Goal: Information Seeking & Learning: Learn about a topic

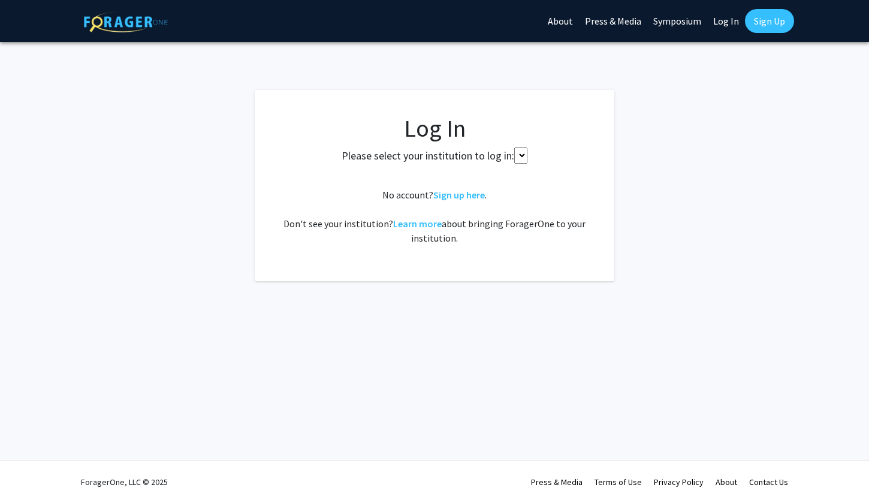
select select
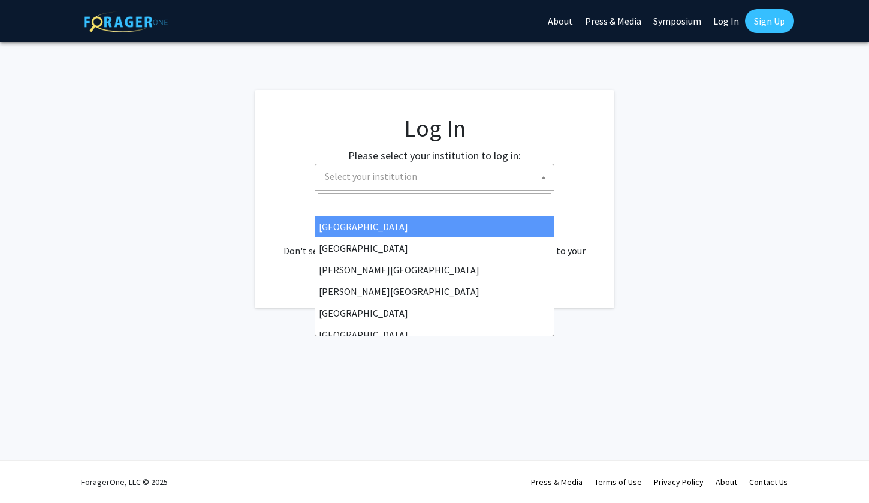
click at [388, 190] on span "Select your institution" at bounding box center [435, 177] width 240 height 27
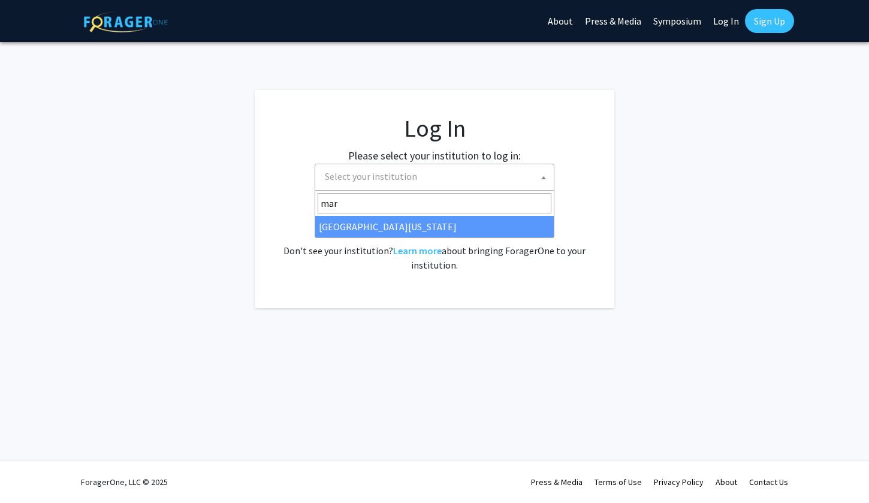
type input "mar"
select select "31"
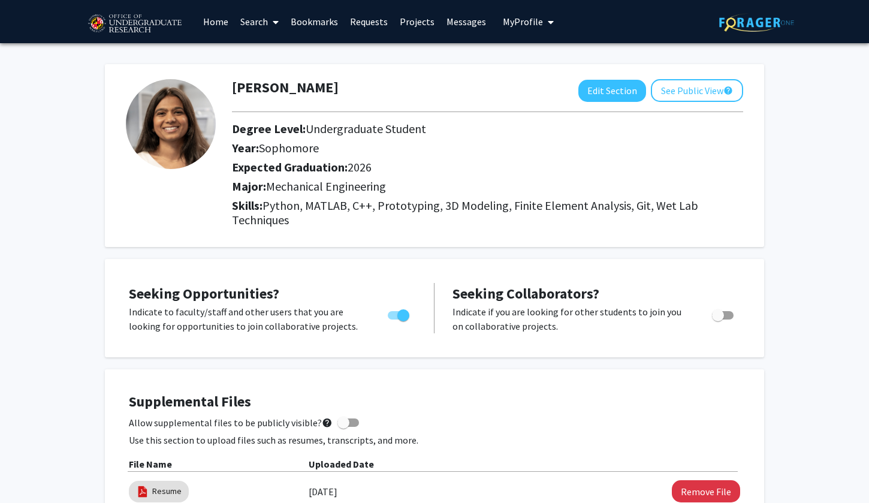
click at [274, 23] on icon at bounding box center [276, 22] width 6 height 10
click at [269, 73] on span "Students" at bounding box center [270, 79] width 73 height 24
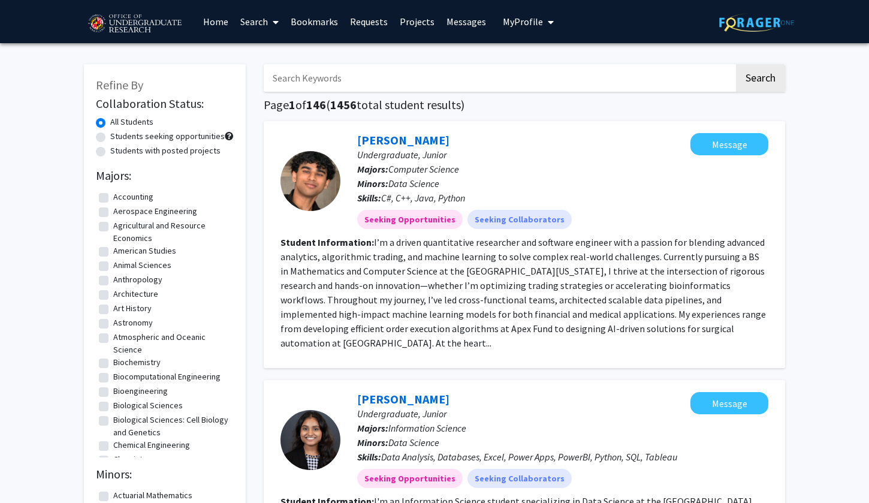
click at [267, 24] on link "Search" at bounding box center [259, 22] width 50 height 42
click at [264, 52] on span "Faculty/Staff" at bounding box center [278, 55] width 88 height 24
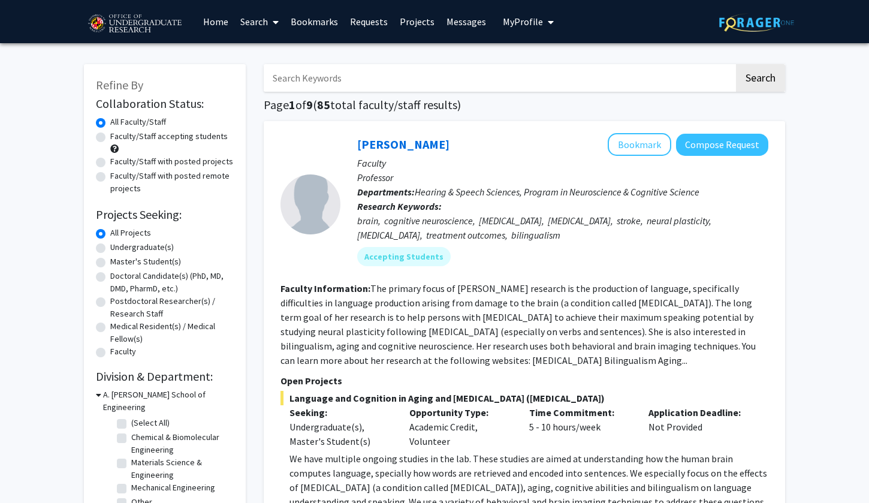
click at [172, 163] on label "Faculty/Staff with posted projects" at bounding box center [171, 161] width 123 height 13
click at [118, 163] on input "Faculty/Staff with posted projects" at bounding box center [114, 159] width 8 height 8
radio input "true"
click at [170, 141] on label "Faculty/Staff accepting students" at bounding box center [168, 136] width 117 height 13
click at [118, 138] on input "Faculty/Staff accepting students" at bounding box center [114, 134] width 8 height 8
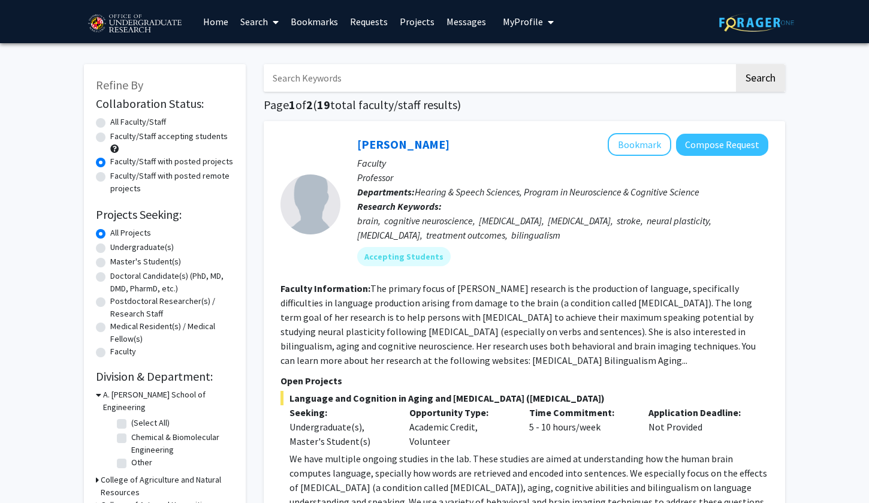
radio input "true"
click at [155, 166] on label "Faculty/Staff with posted projects" at bounding box center [171, 161] width 123 height 13
click at [118, 163] on input "Faculty/Staff with posted projects" at bounding box center [114, 159] width 8 height 8
radio input "true"
click at [165, 143] on label "Faculty/Staff accepting students" at bounding box center [168, 136] width 117 height 13
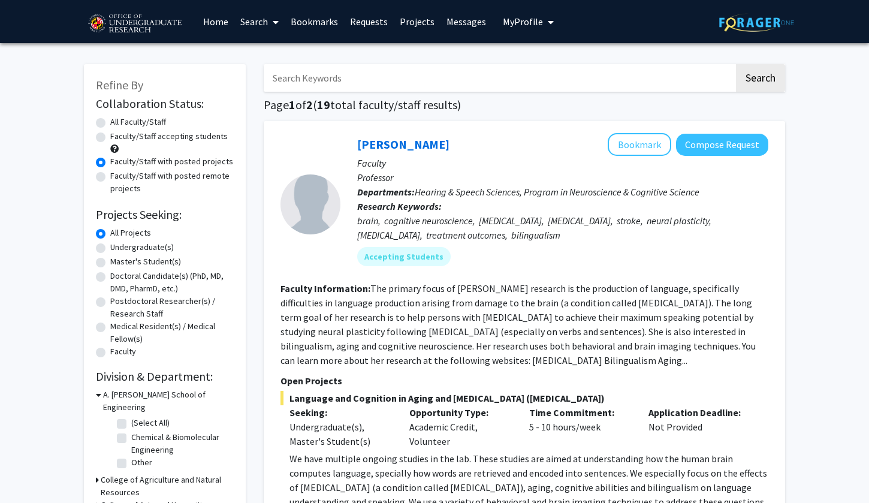
click at [118, 138] on input "Faculty/Staff accepting students" at bounding box center [114, 134] width 8 height 8
radio input "true"
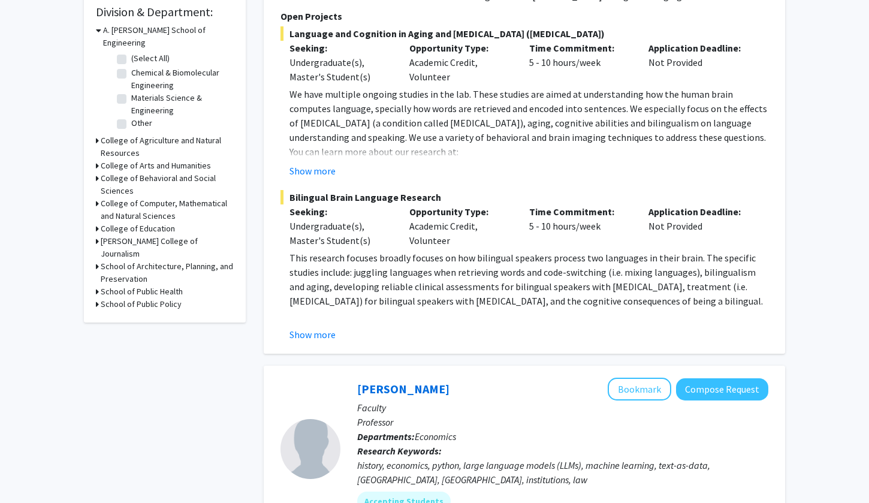
scroll to position [368, 0]
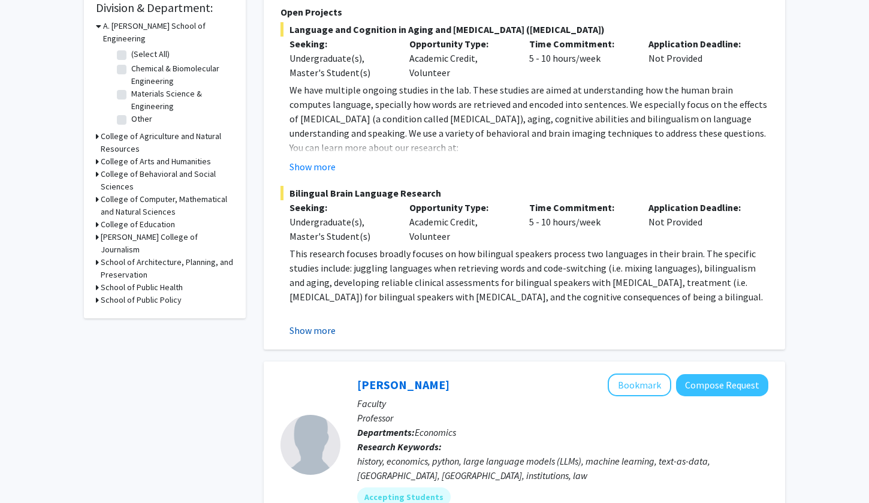
click at [327, 336] on button "Show more" at bounding box center [312, 330] width 46 height 14
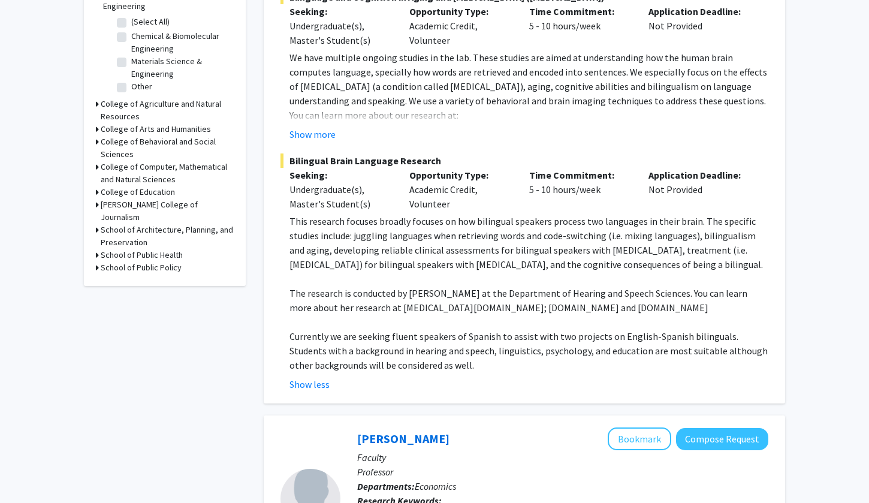
scroll to position [401, 0]
click at [324, 138] on button "Show more" at bounding box center [312, 134] width 46 height 14
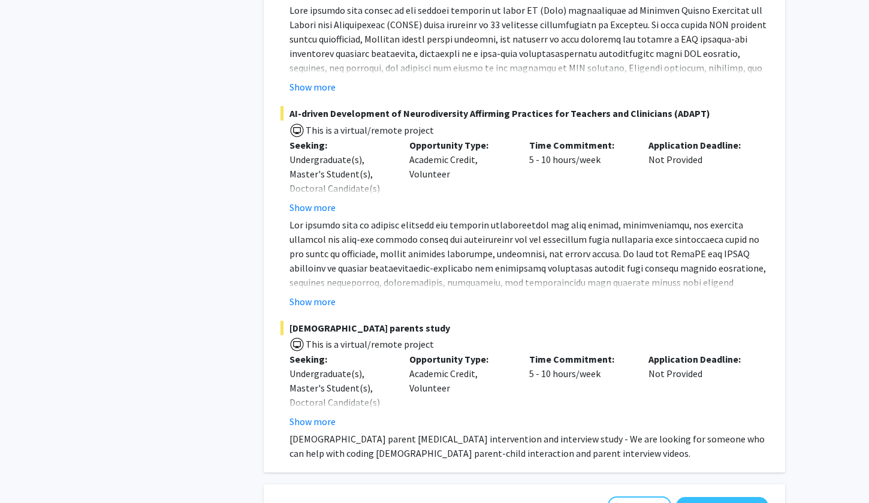
scroll to position [1882, 0]
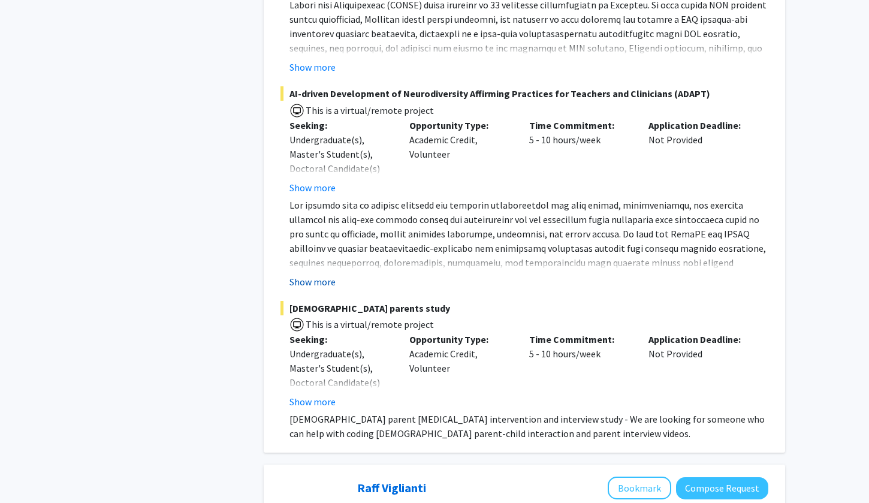
click at [321, 274] on button "Show more" at bounding box center [312, 281] width 46 height 14
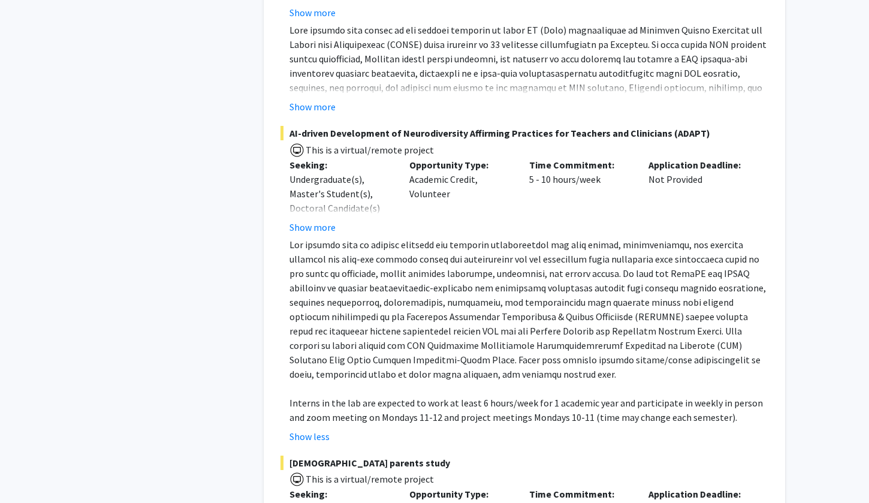
scroll to position [1814, 0]
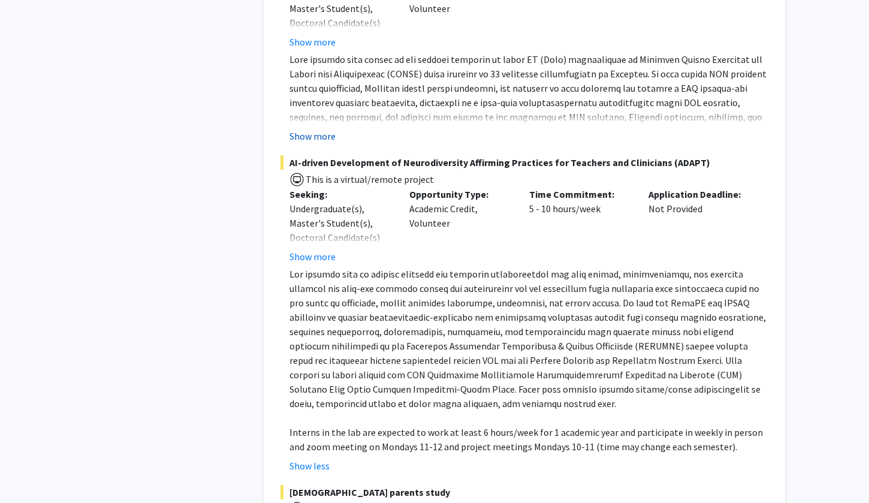
click at [306, 130] on button "Show more" at bounding box center [312, 136] width 46 height 14
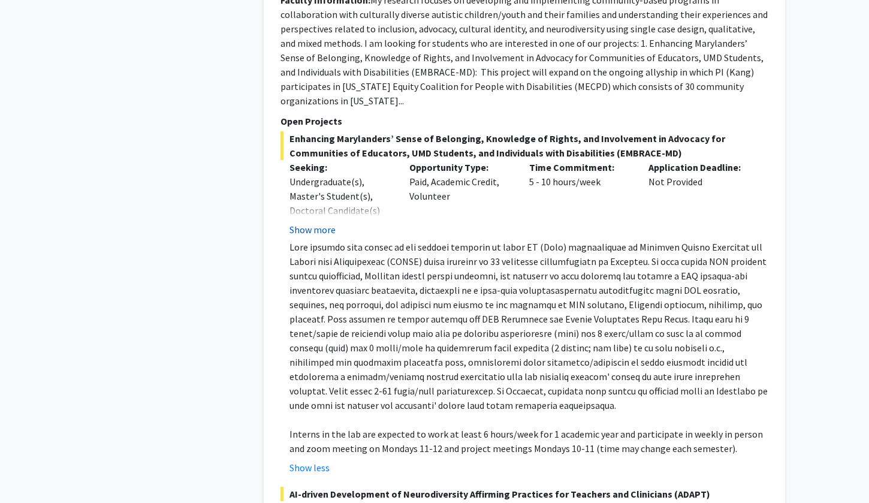
scroll to position [1643, 0]
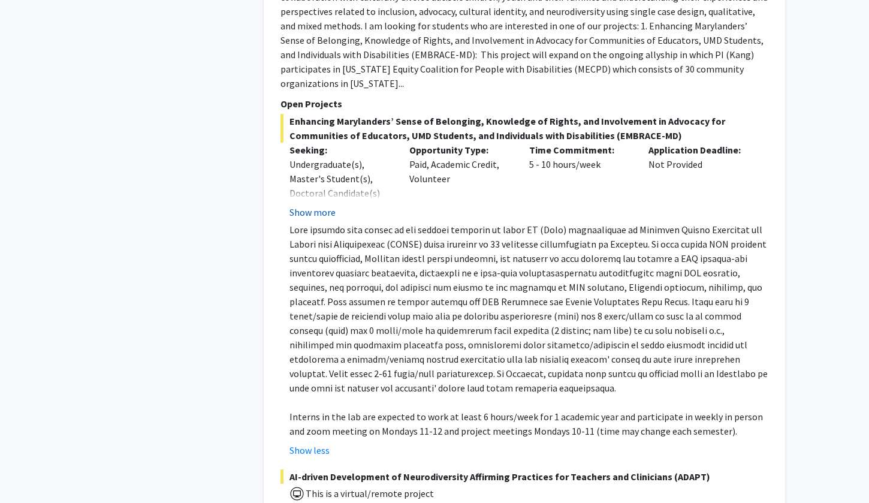
click at [307, 205] on button "Show more" at bounding box center [312, 212] width 46 height 14
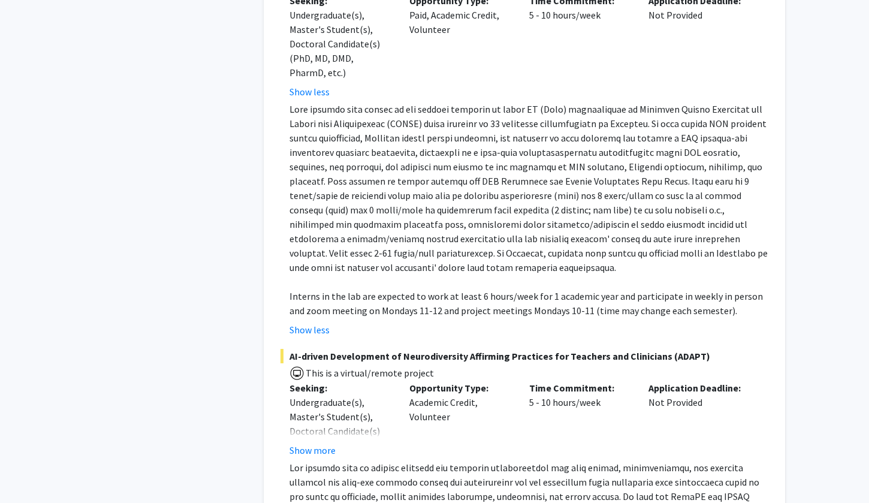
scroll to position [1792, 0]
click at [307, 200] on p at bounding box center [528, 188] width 479 height 173
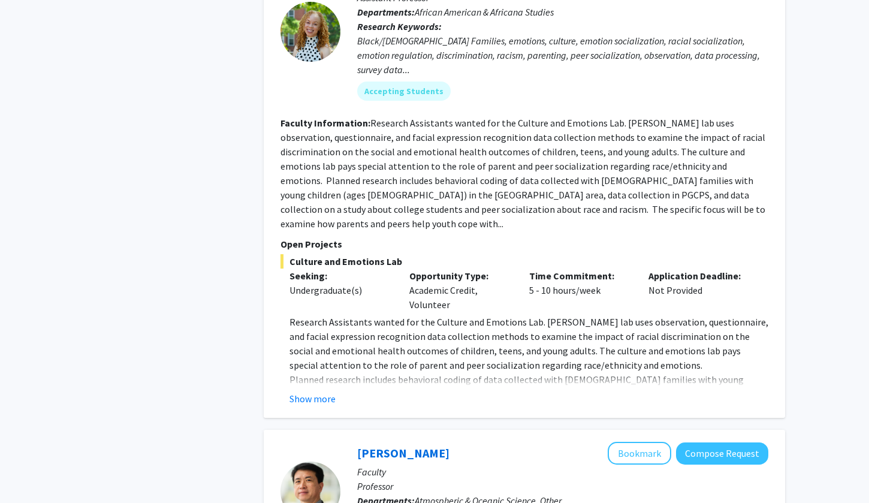
scroll to position [3553, 0]
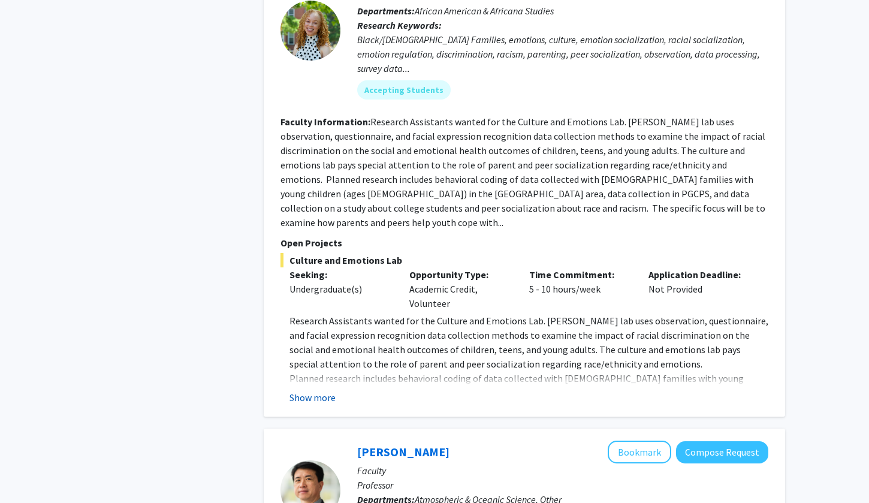
click at [310, 390] on button "Show more" at bounding box center [312, 397] width 46 height 14
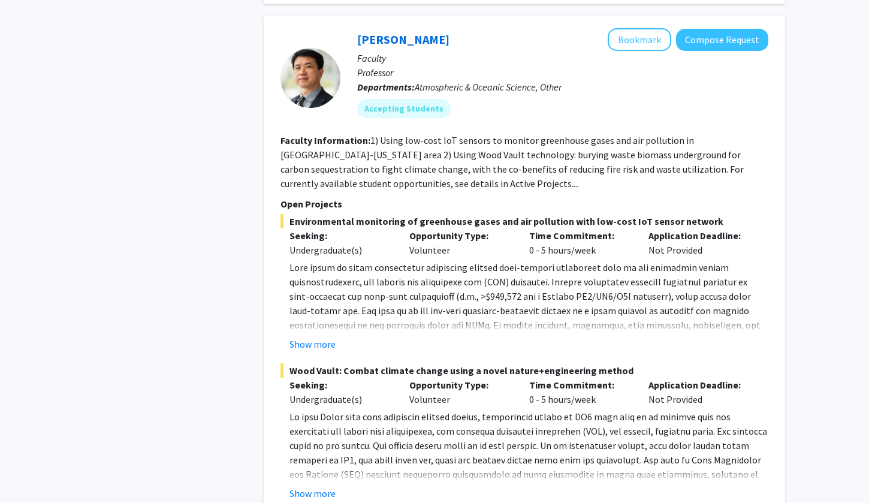
scroll to position [4052, 0]
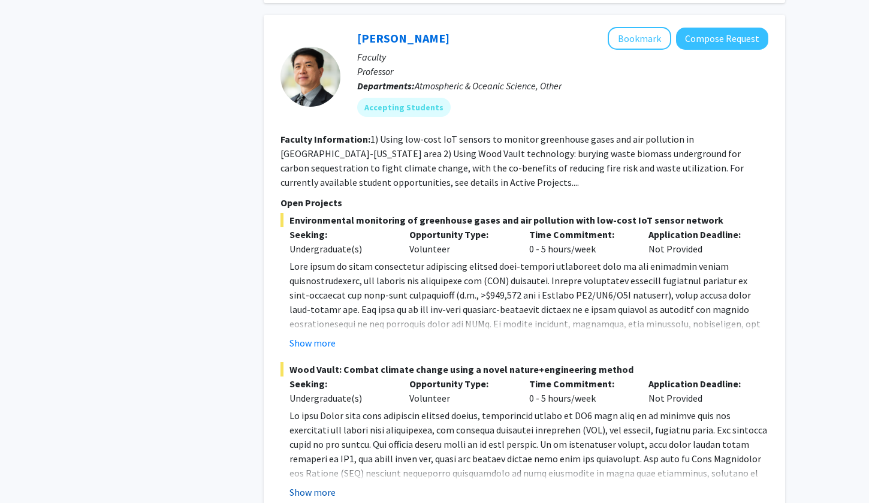
click at [321, 485] on button "Show more" at bounding box center [312, 492] width 46 height 14
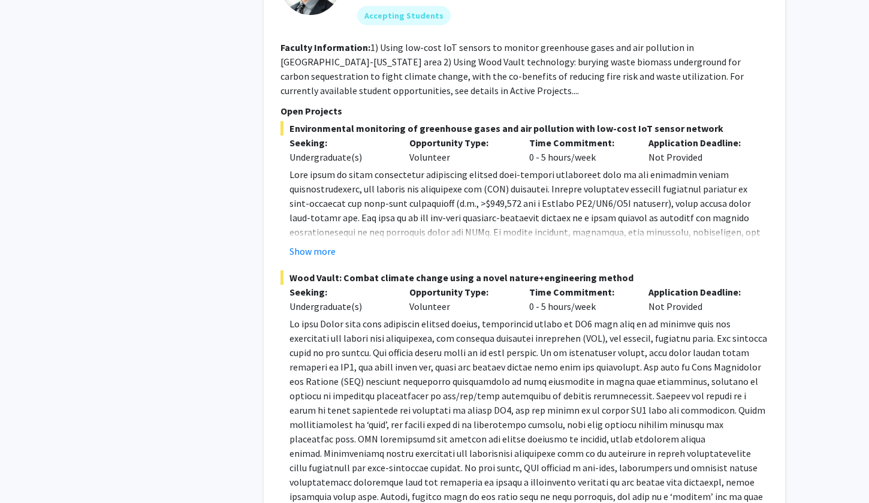
scroll to position [4127, 0]
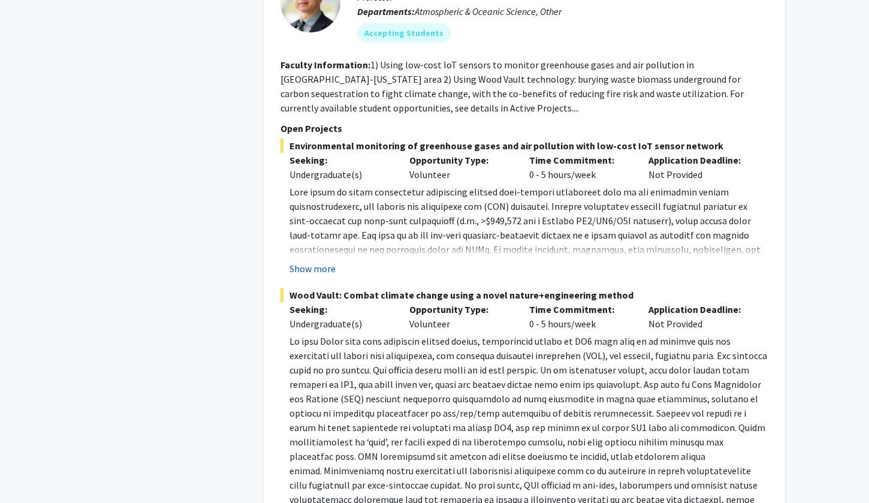
click at [314, 261] on button "Show more" at bounding box center [312, 268] width 46 height 14
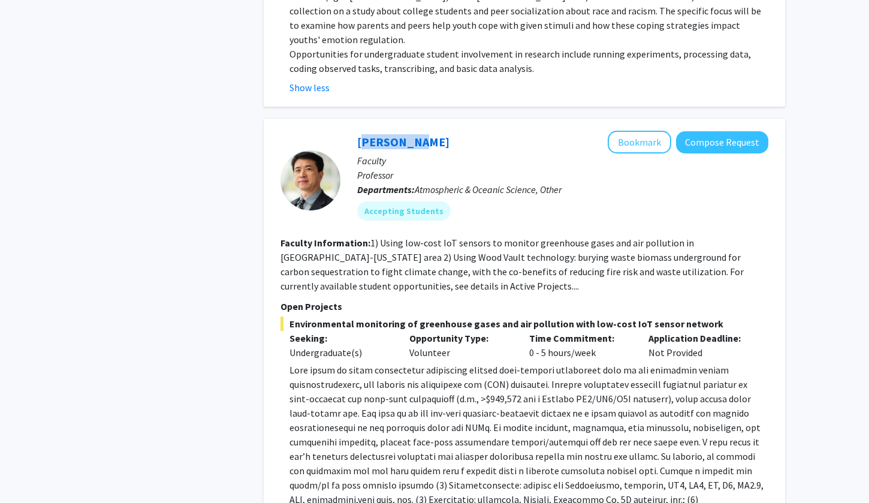
scroll to position [3933, 0]
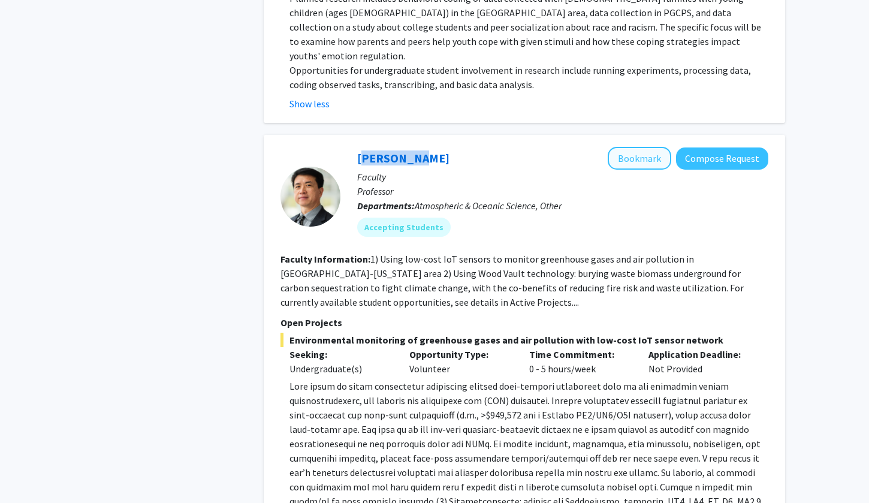
click at [648, 147] on button "Bookmark" at bounding box center [640, 158] width 64 height 23
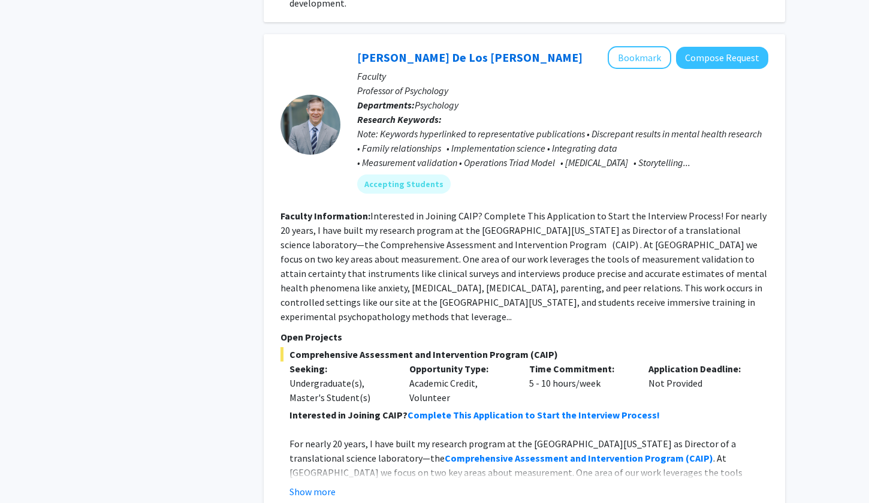
scroll to position [5365, 0]
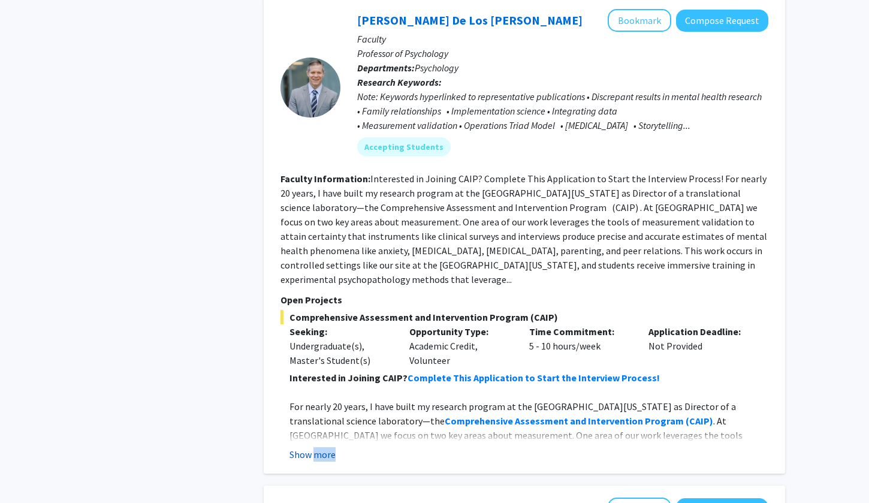
click at [311, 447] on button "Show more" at bounding box center [312, 454] width 46 height 14
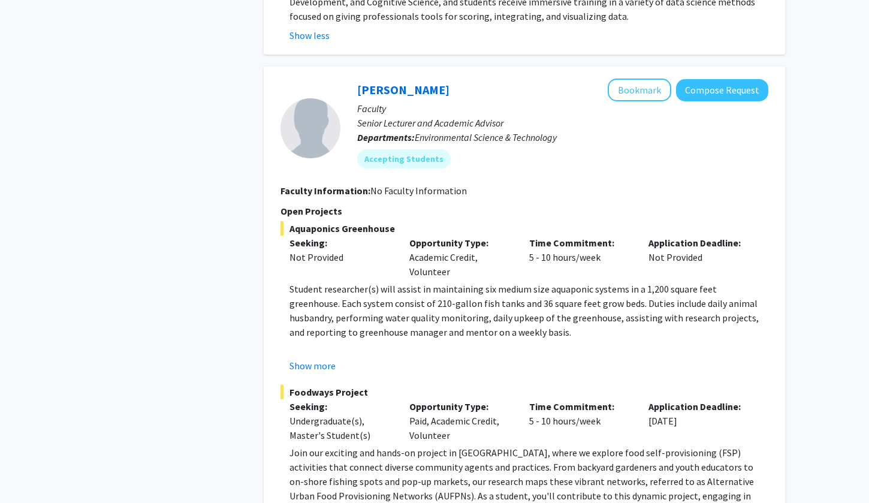
scroll to position [5967, 0]
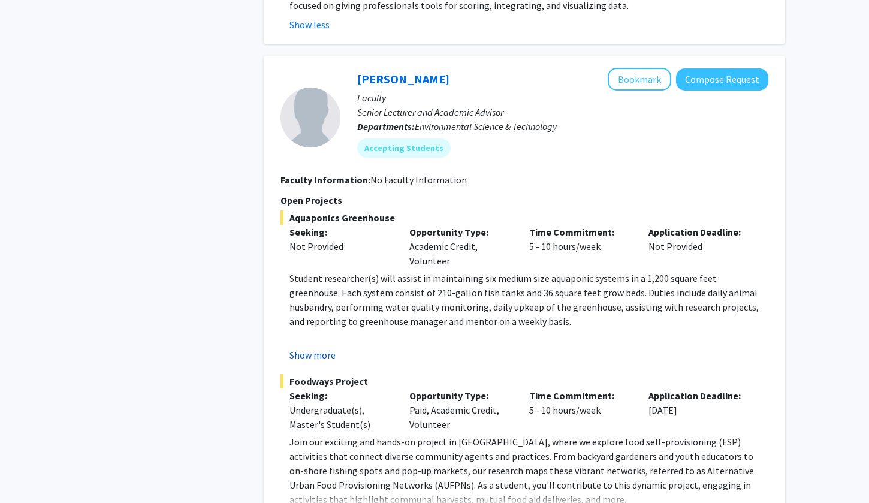
click at [307, 347] on button "Show more" at bounding box center [312, 354] width 46 height 14
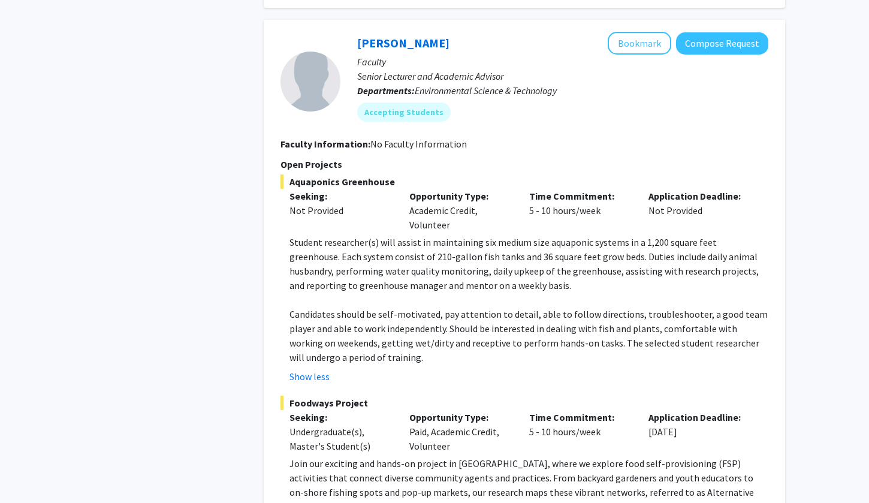
scroll to position [6012, 0]
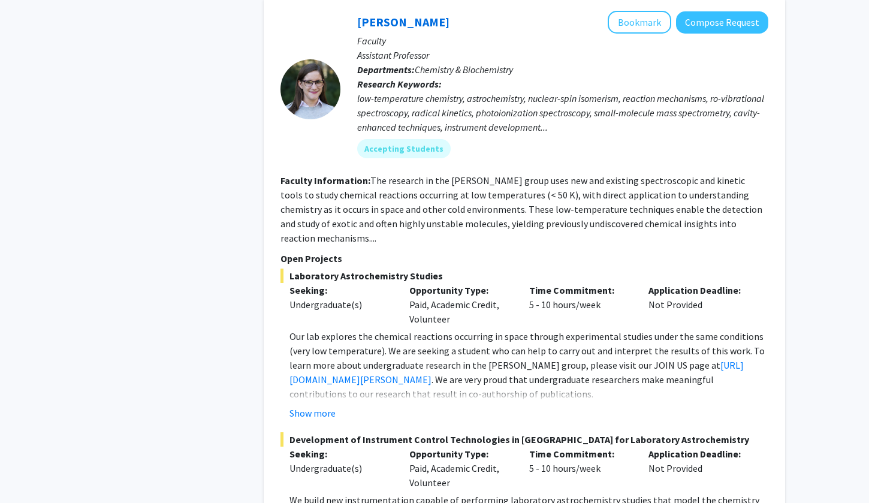
scroll to position [6735, 0]
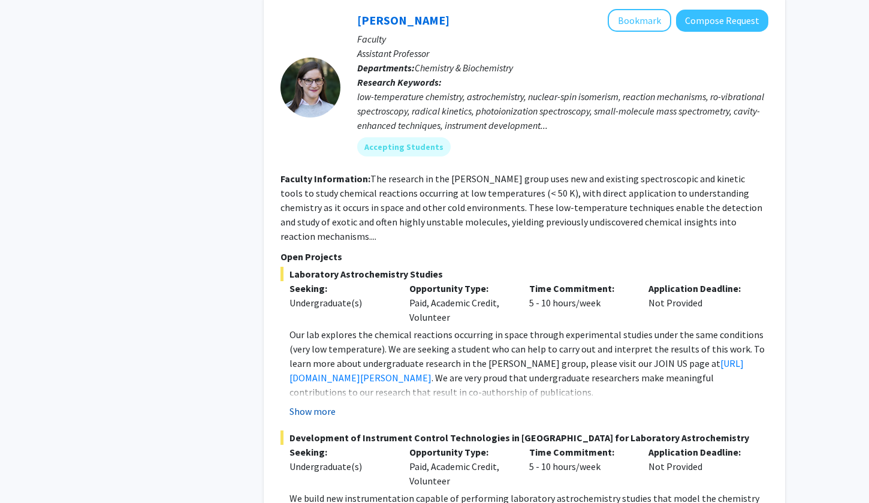
click at [310, 404] on button "Show more" at bounding box center [312, 411] width 46 height 14
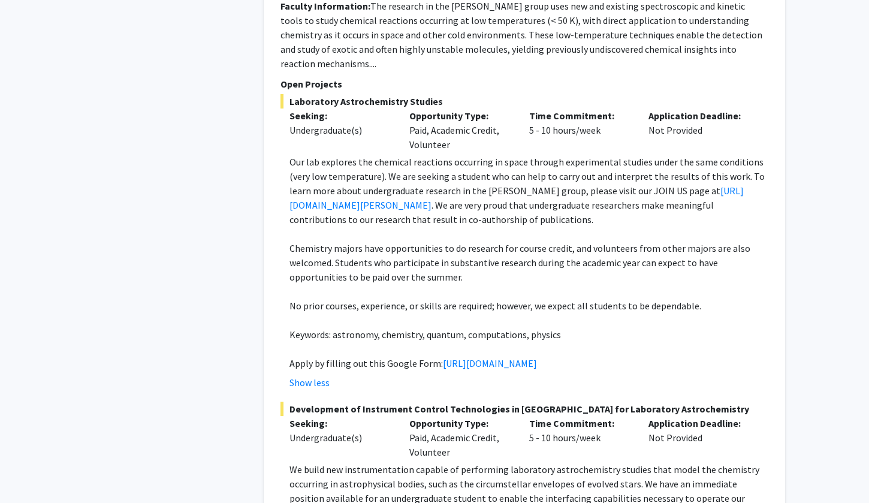
scroll to position [6928, 0]
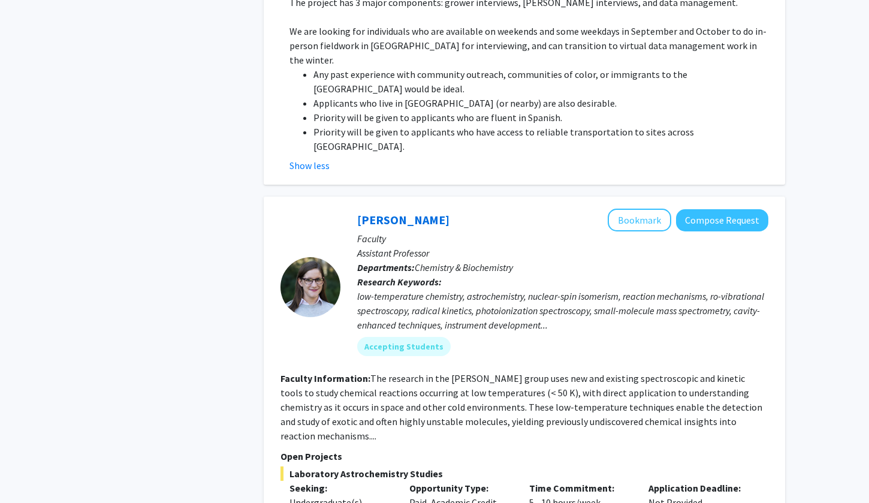
scroll to position [6447, 0]
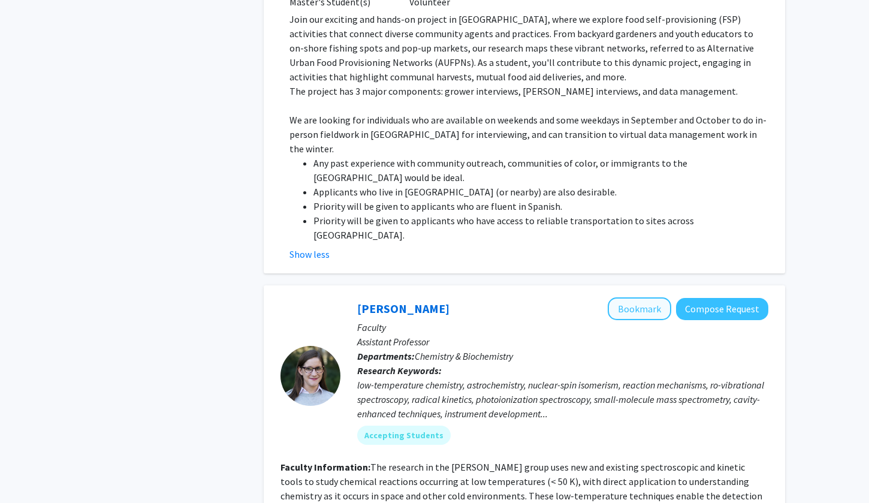
click at [647, 297] on button "Bookmark" at bounding box center [640, 308] width 64 height 23
